Goal: Information Seeking & Learning: Compare options

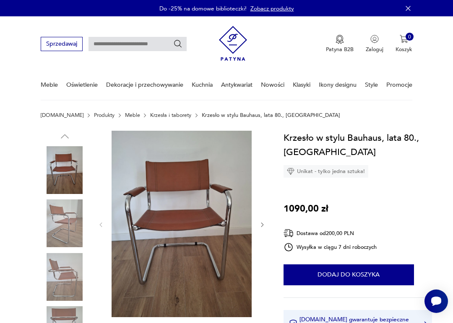
click at [410, 7] on icon "button" at bounding box center [408, 8] width 8 height 8
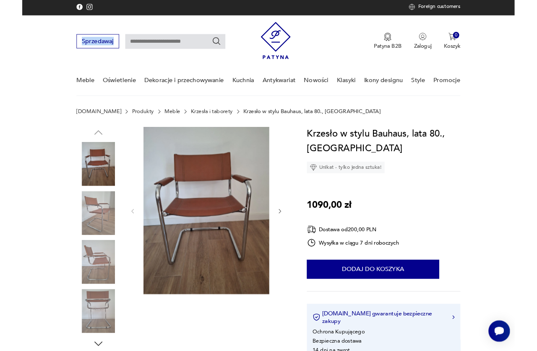
scroll to position [32, 0]
